Goal: Use online tool/utility: Utilize a website feature to perform a specific function

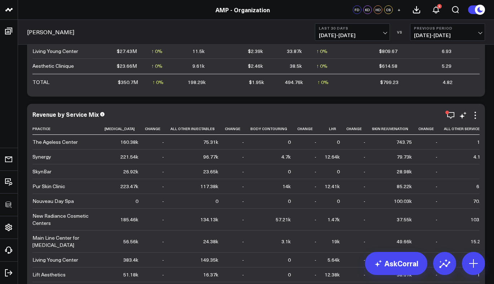
scroll to position [226, 0]
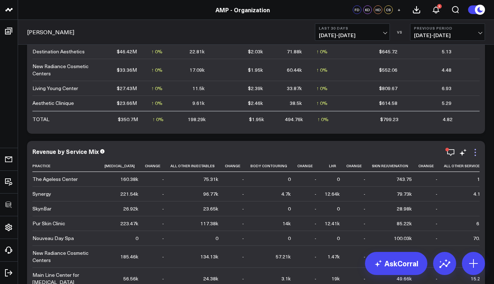
click at [478, 151] on icon at bounding box center [475, 152] width 9 height 9
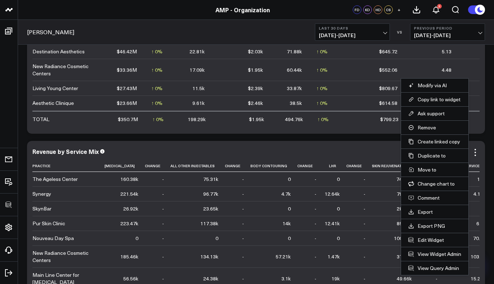
scroll to position [287, 0]
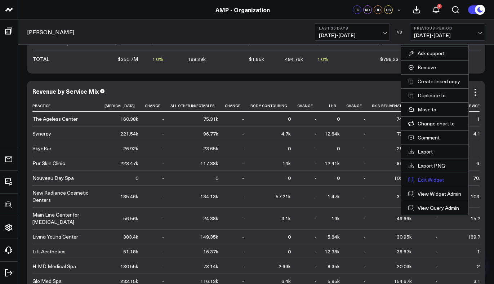
click at [425, 180] on button "Edit Widget" at bounding box center [434, 180] width 53 height 6
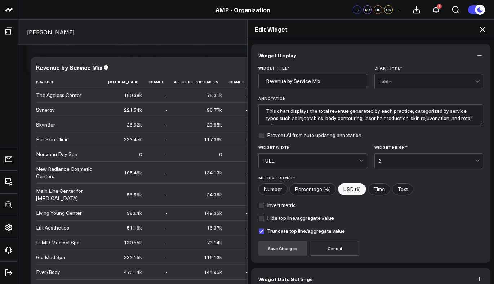
scroll to position [38, 0]
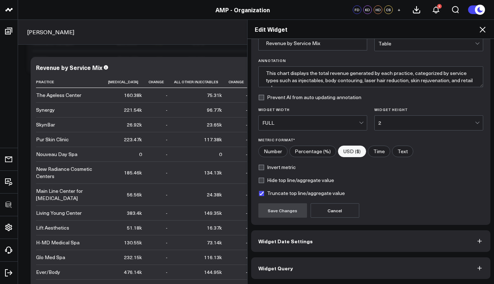
click at [320, 271] on button "Widget Query" at bounding box center [371, 268] width 240 height 22
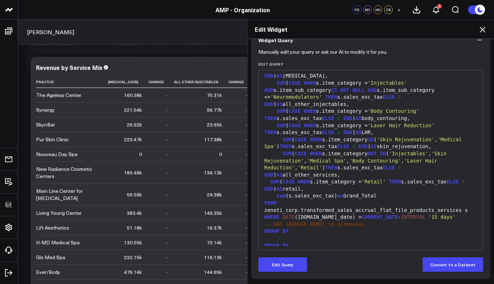
scroll to position [0, 0]
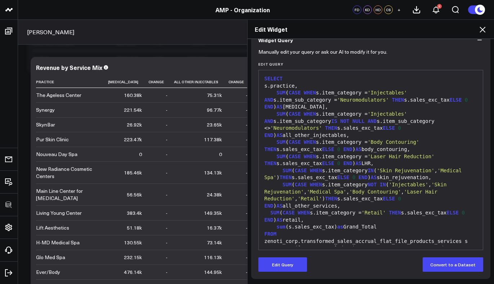
click at [479, 28] on icon at bounding box center [482, 29] width 9 height 9
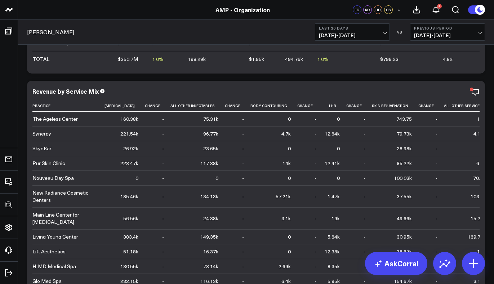
click at [466, 33] on span "[DATE] - [DATE]" at bounding box center [447, 35] width 67 height 6
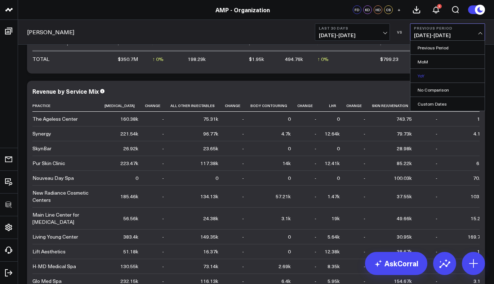
click at [446, 70] on link "YoY" at bounding box center [448, 76] width 74 height 14
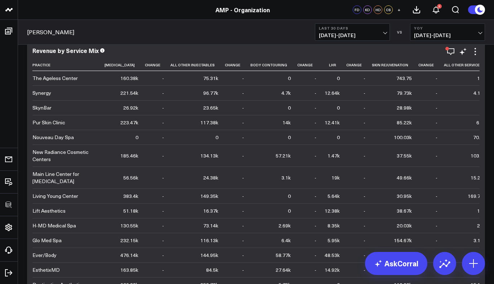
scroll to position [323, 0]
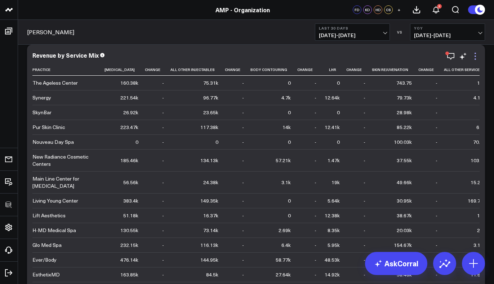
click at [475, 59] on icon at bounding box center [475, 58] width 1 height 1
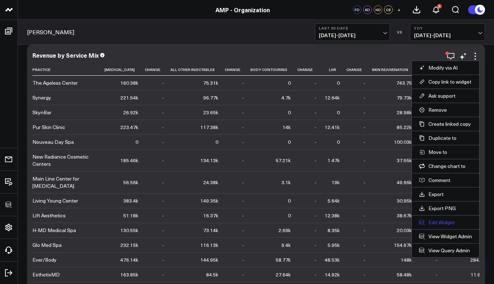
click at [431, 220] on button "Edit Widget" at bounding box center [445, 222] width 53 height 6
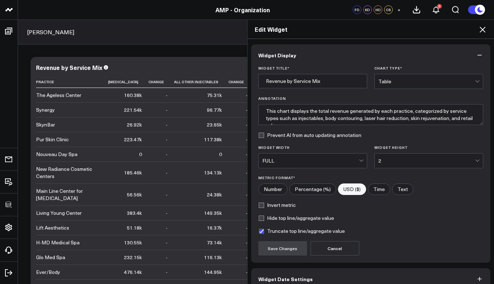
scroll to position [38, 0]
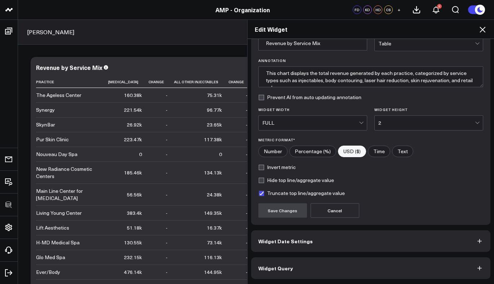
click at [303, 272] on button "Widget Query" at bounding box center [371, 268] width 240 height 22
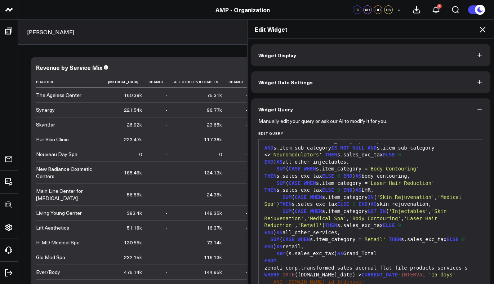
scroll to position [69, 0]
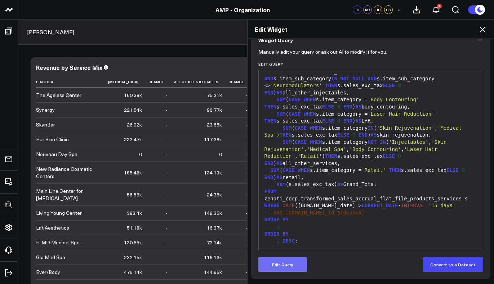
click at [271, 259] on button "Edit Query" at bounding box center [282, 264] width 49 height 14
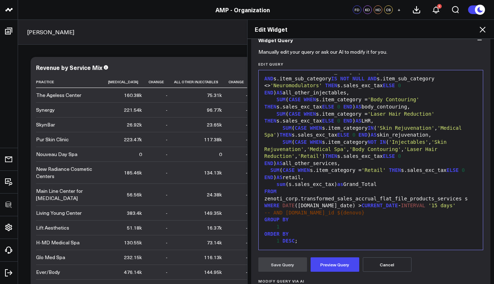
scroll to position [0, 0]
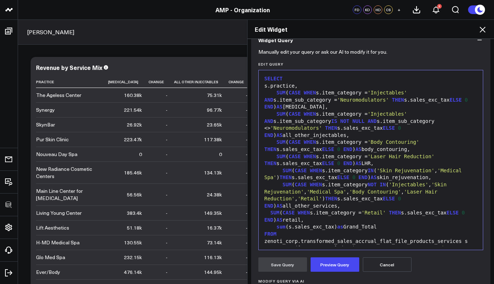
click at [318, 106] on div "SUM ( CASE WHEN s.item_category = 'Injectables' AND s.item_sub_category = 'Neur…" at bounding box center [370, 99] width 217 height 21
click at [333, 258] on button "Preview Query" at bounding box center [335, 264] width 49 height 14
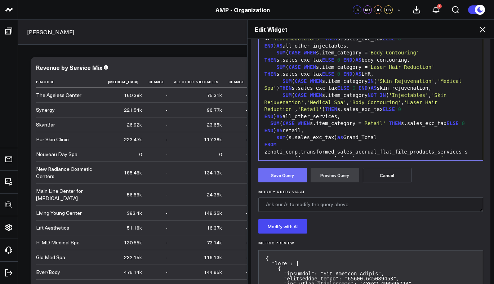
drag, startPoint x: 286, startPoint y: 179, endPoint x: 266, endPoint y: 176, distance: 20.0
click at [266, 176] on button "Save Query" at bounding box center [282, 175] width 49 height 14
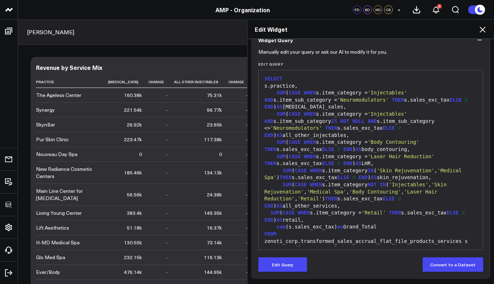
scroll to position [69, 0]
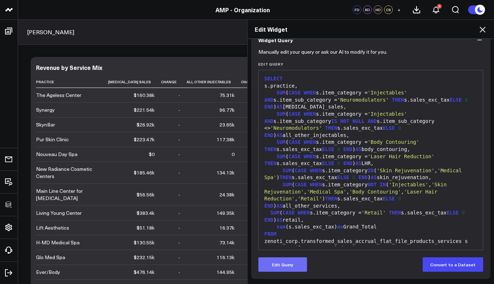
click at [295, 266] on button "Edit Query" at bounding box center [282, 264] width 49 height 14
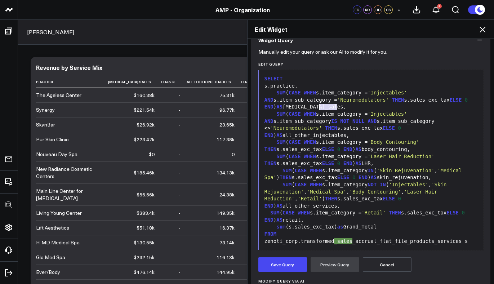
drag, startPoint x: 334, startPoint y: 107, endPoint x: 316, endPoint y: 109, distance: 18.1
click at [316, 109] on div "SUM ( CASE WHEN s.item_category = 'Injectables' AND s.item_sub_category = 'Neur…" at bounding box center [370, 99] width 217 height 21
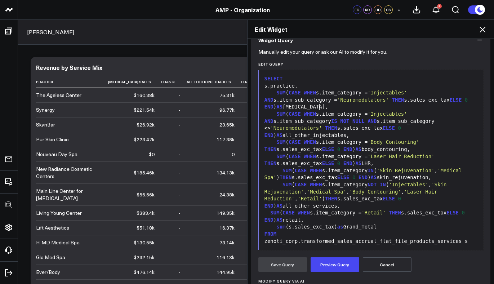
scroll to position [49, 0]
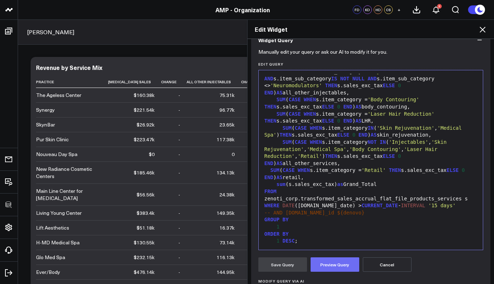
click at [332, 265] on button "Preview Query" at bounding box center [335, 264] width 49 height 14
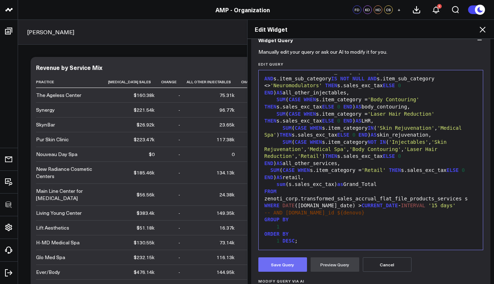
click at [292, 259] on button "Save Query" at bounding box center [282, 264] width 49 height 14
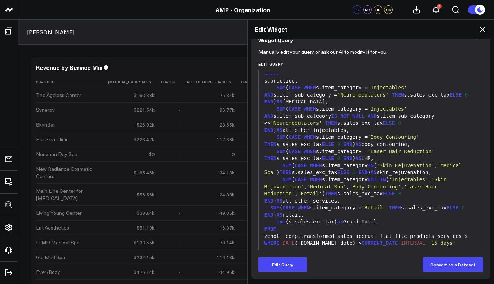
scroll to position [0, 0]
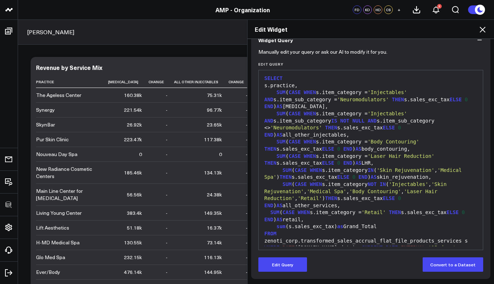
click at [483, 28] on icon at bounding box center [482, 29] width 9 height 9
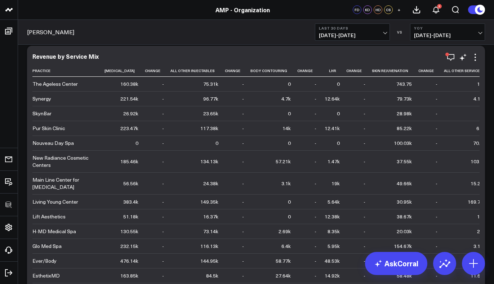
scroll to position [413, 0]
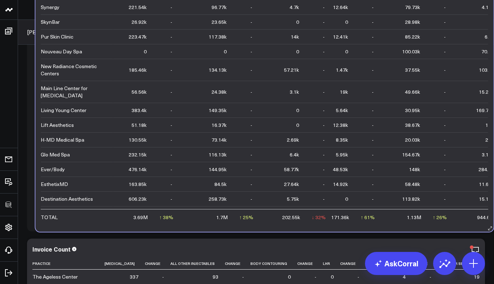
drag, startPoint x: 368, startPoint y: 225, endPoint x: 373, endPoint y: 224, distance: 4.4
click at [373, 224] on div "Revenue by Service Mix Practice [MEDICAL_DATA] Change All Other Injectables Cha…" at bounding box center [264, 93] width 458 height 278
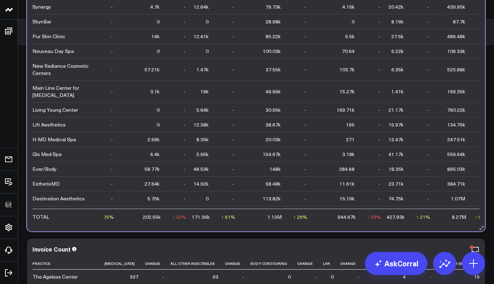
scroll to position [0, 0]
